Goal: Find specific page/section: Find specific page/section

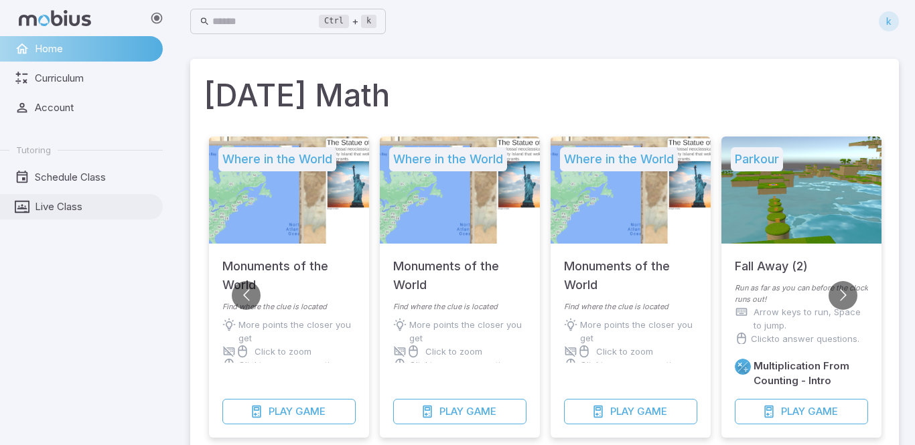
click at [84, 206] on span "Live Class" at bounding box center [94, 207] width 119 height 15
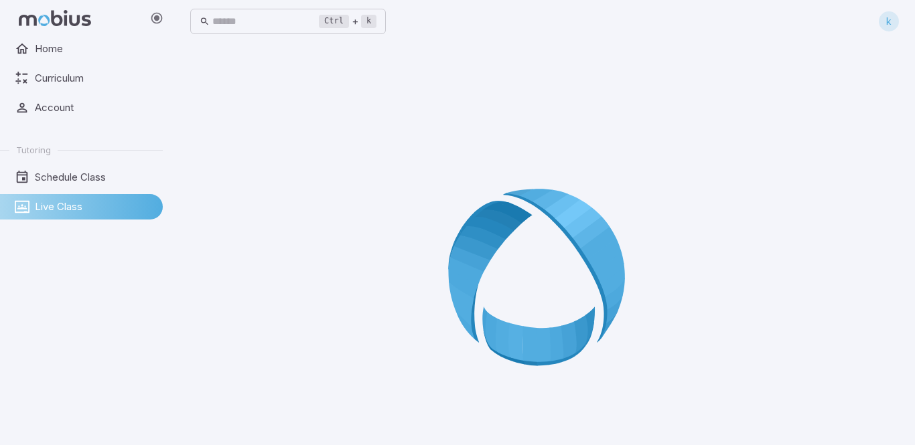
click at [84, 205] on span "Live Class" at bounding box center [94, 207] width 119 height 15
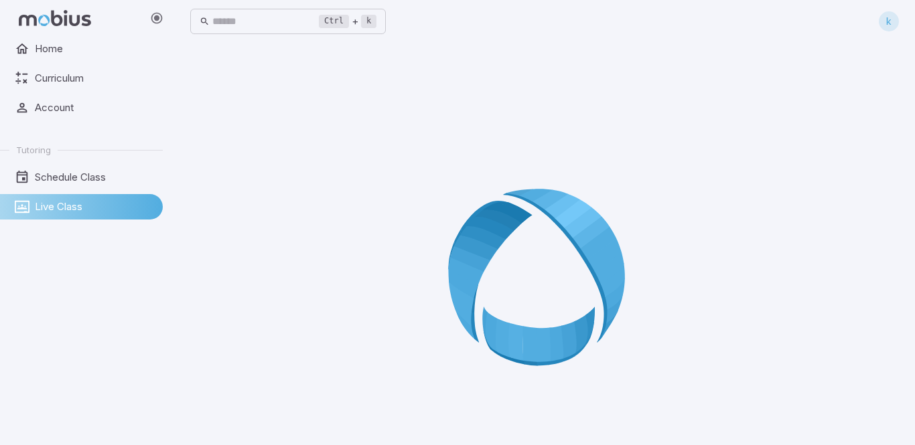
click at [84, 205] on span "Live Class" at bounding box center [94, 207] width 119 height 15
